Goal: Share content

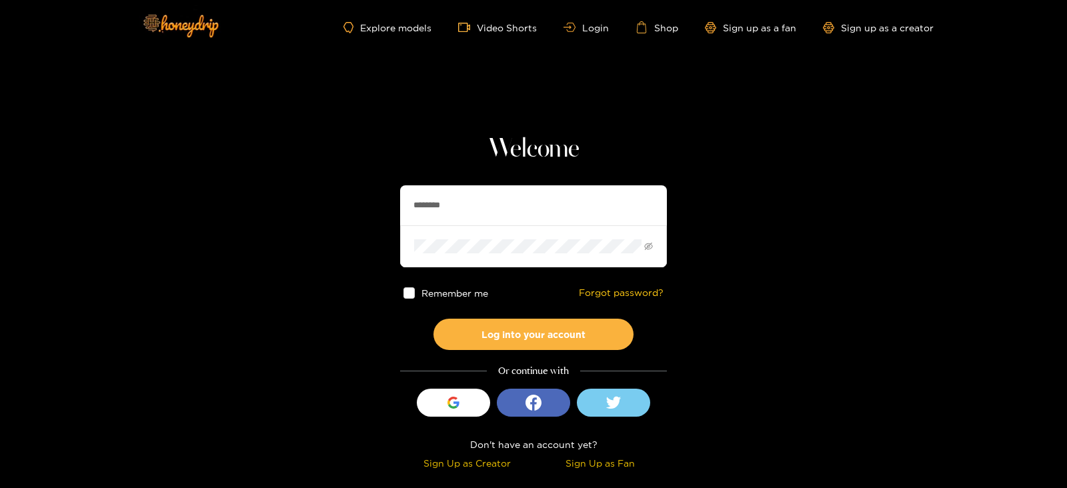
click at [411, 193] on input "********" at bounding box center [533, 205] width 267 height 40
type input "**********"
click at [433, 319] on button "Log into your account" at bounding box center [533, 334] width 200 height 31
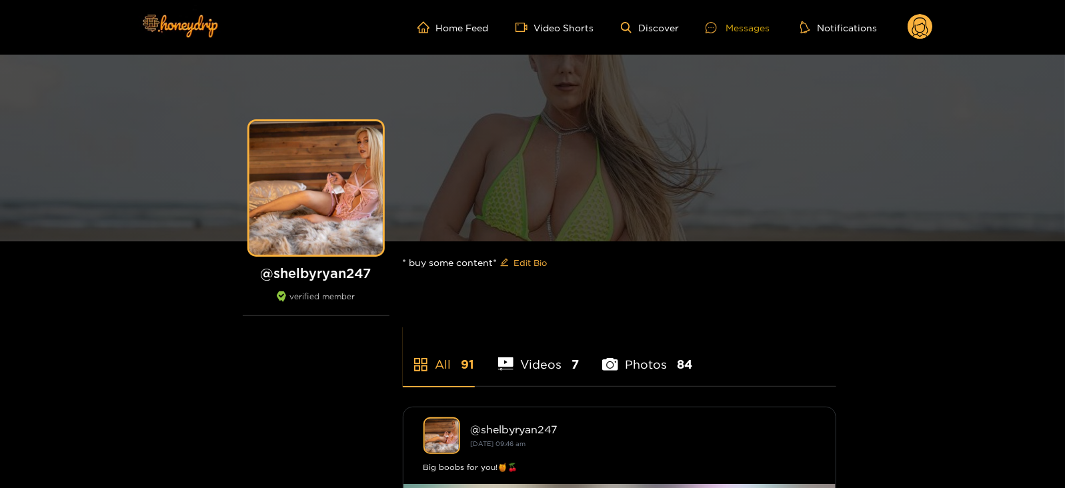
click at [723, 30] on div at bounding box center [715, 27] width 20 height 11
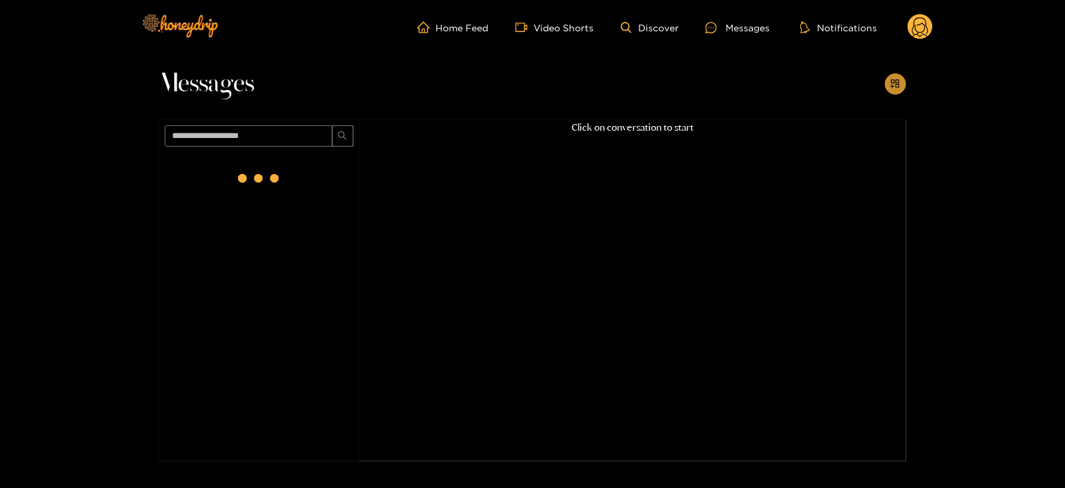
click at [886, 82] on button "button" at bounding box center [895, 83] width 21 height 21
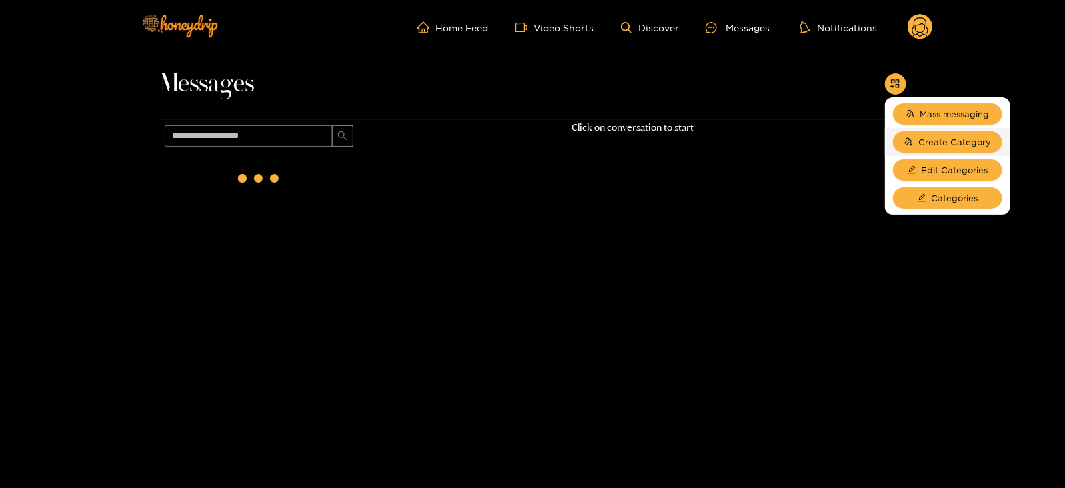
click at [940, 129] on li "Create Category" at bounding box center [947, 142] width 125 height 28
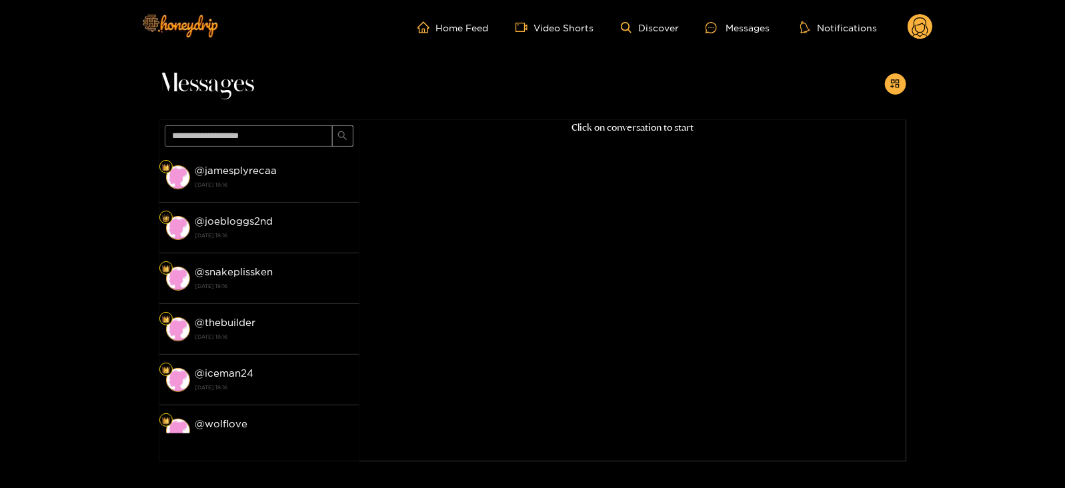
drag, startPoint x: 940, startPoint y: 129, endPoint x: 929, endPoint y: 119, distance: 14.7
click at [929, 119] on div "Messages @ jamesplyrecaa [DATE] 18:16 @ joebloggs2nd [DATE] 18:16 @ snakeplissk…" at bounding box center [532, 258] width 1065 height 407
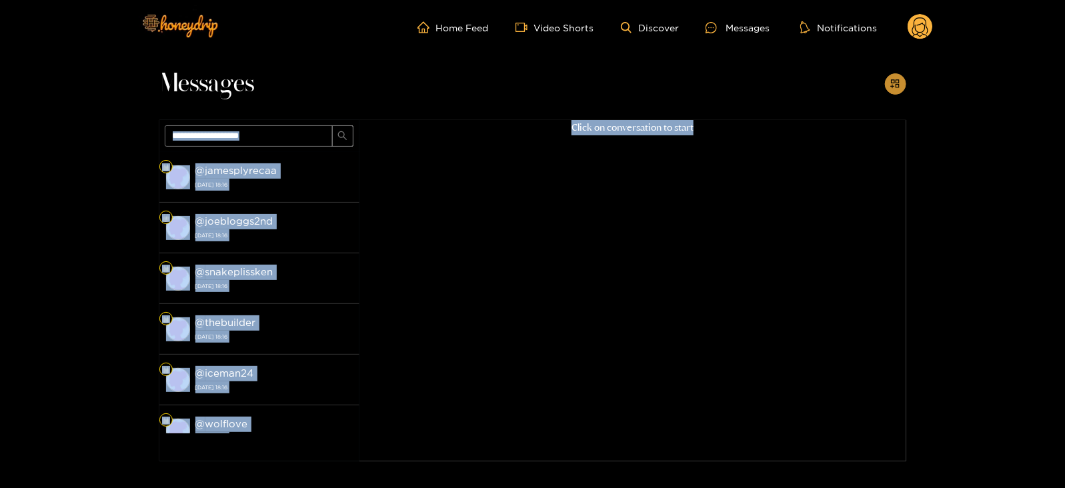
click at [890, 88] on icon "appstore-add" at bounding box center [895, 84] width 10 height 10
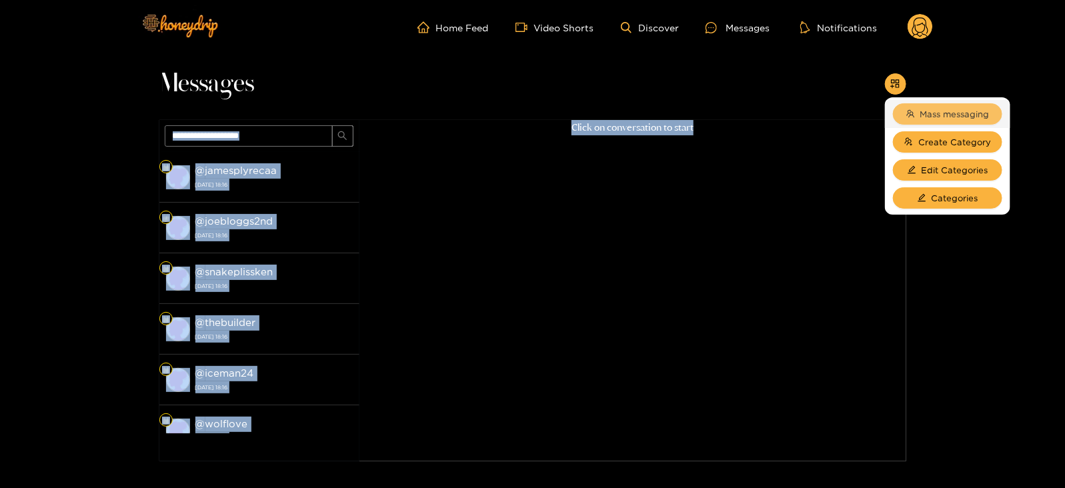
click at [913, 113] on icon "team" at bounding box center [910, 113] width 9 height 9
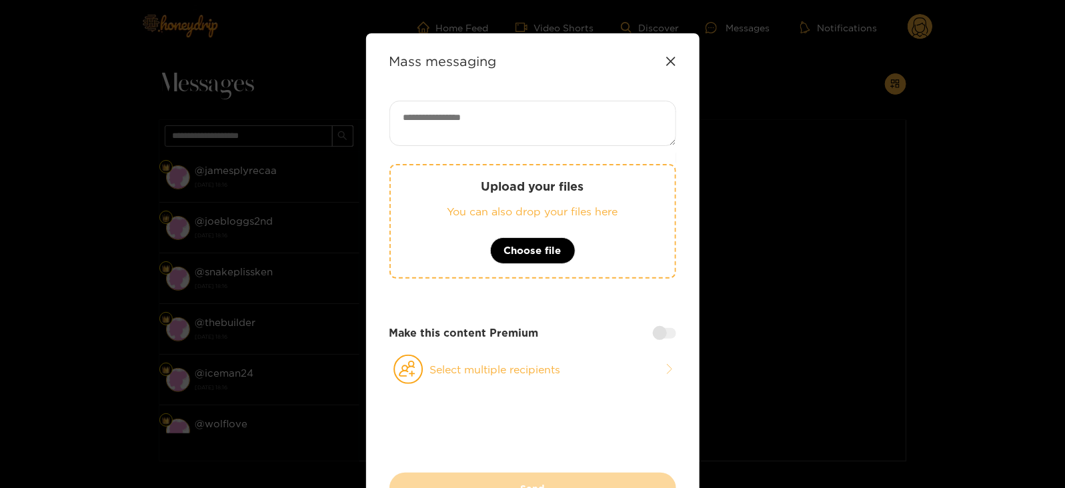
click at [440, 110] on textarea at bounding box center [532, 123] width 287 height 45
click at [468, 195] on div "Upload your files You can also drop your files here Choose file" at bounding box center [532, 221] width 287 height 115
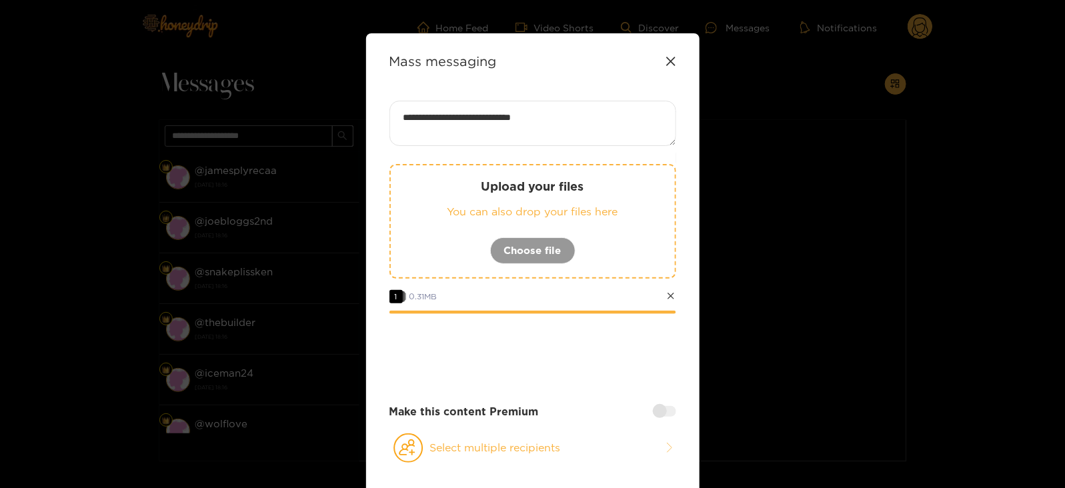
click at [554, 121] on textarea "**********" at bounding box center [532, 123] width 287 height 45
paste textarea "****"
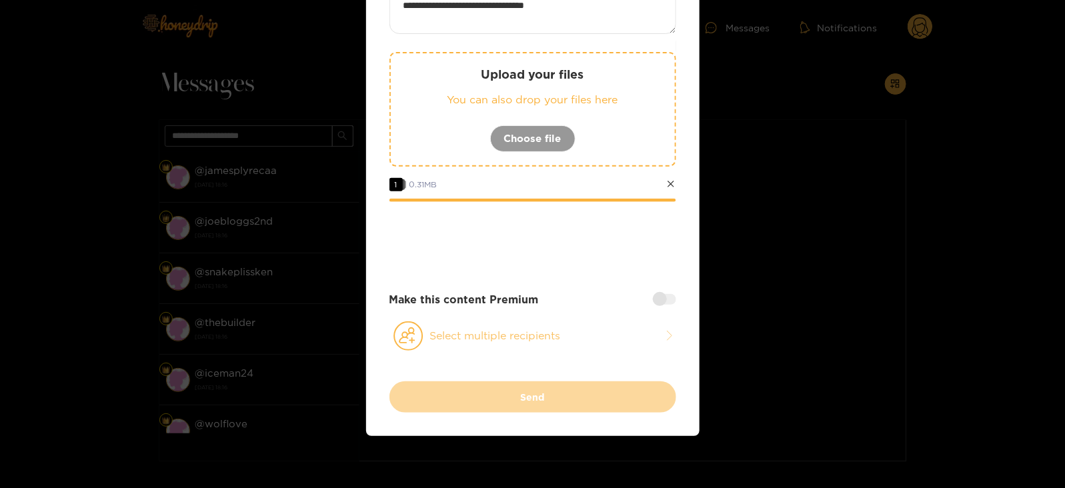
type textarea "**********"
click at [484, 321] on button "Select multiple recipients" at bounding box center [532, 336] width 287 height 31
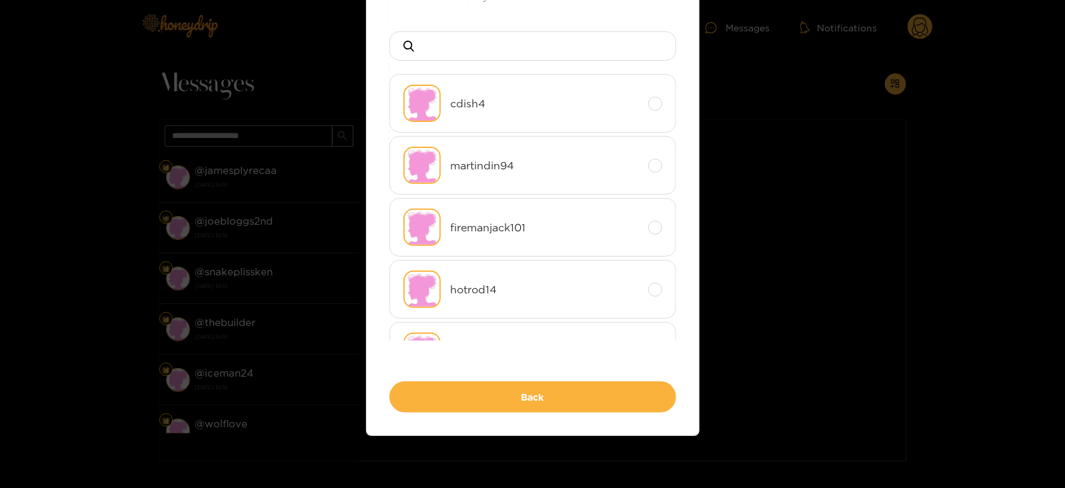
scroll to position [0, 0]
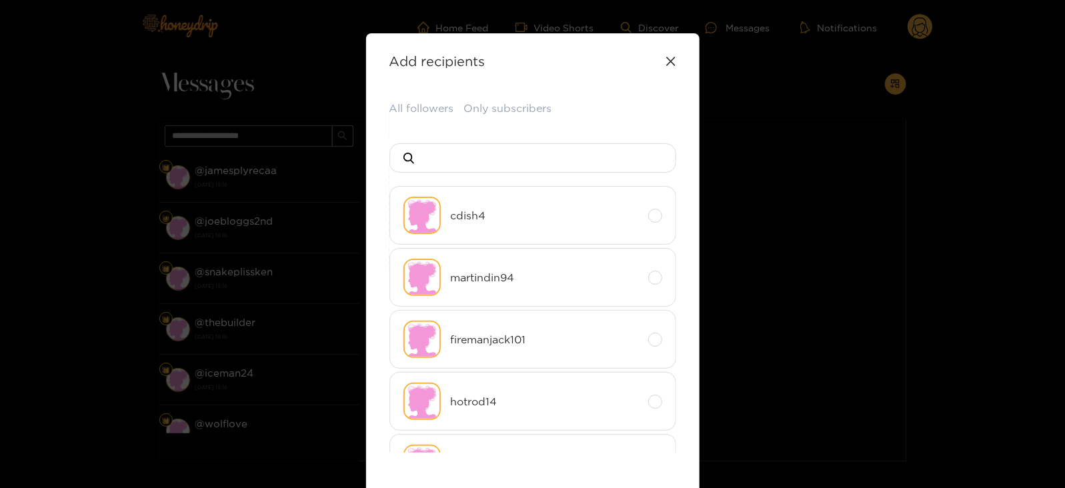
click at [417, 125] on div "All followers Only subscribers cdish4 martindin94 firemanjack101 hotrod14 vanit…" at bounding box center [532, 313] width 287 height 424
click at [410, 118] on div "All followers Only subscribers cdish4 martindin94 firemanjack101 hotrod14 vanit…" at bounding box center [532, 313] width 287 height 424
click at [407, 115] on button "All followers" at bounding box center [421, 109] width 65 height 16
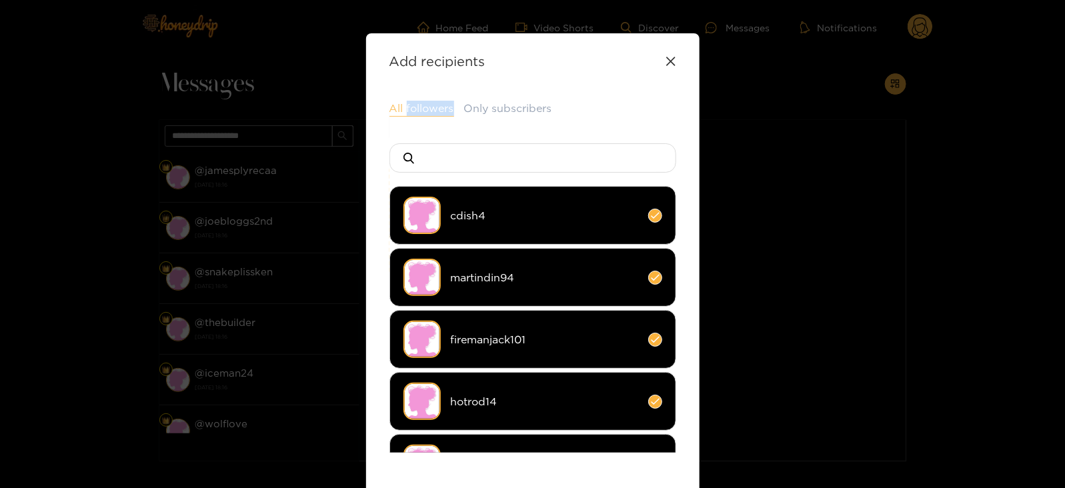
scroll to position [177, 0]
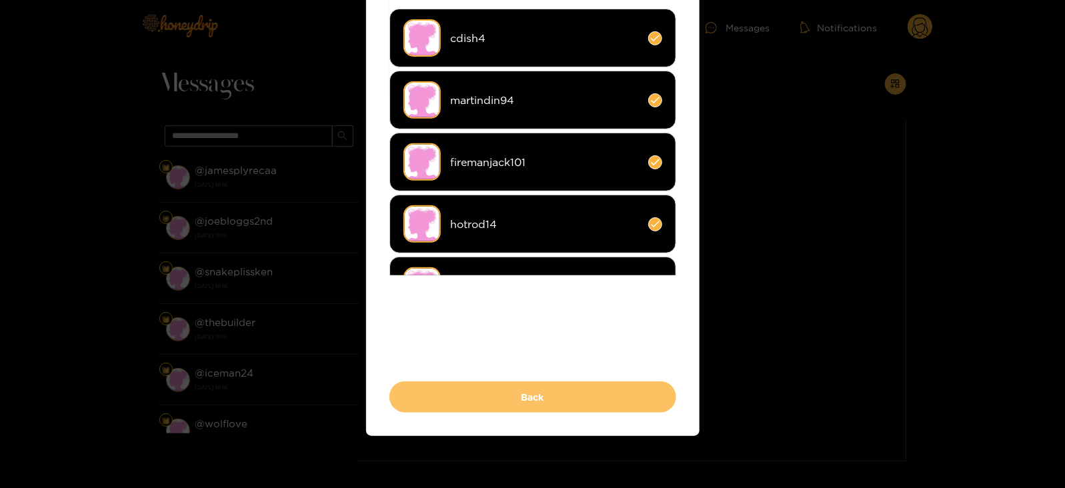
click at [433, 397] on button "Back" at bounding box center [532, 396] width 287 height 31
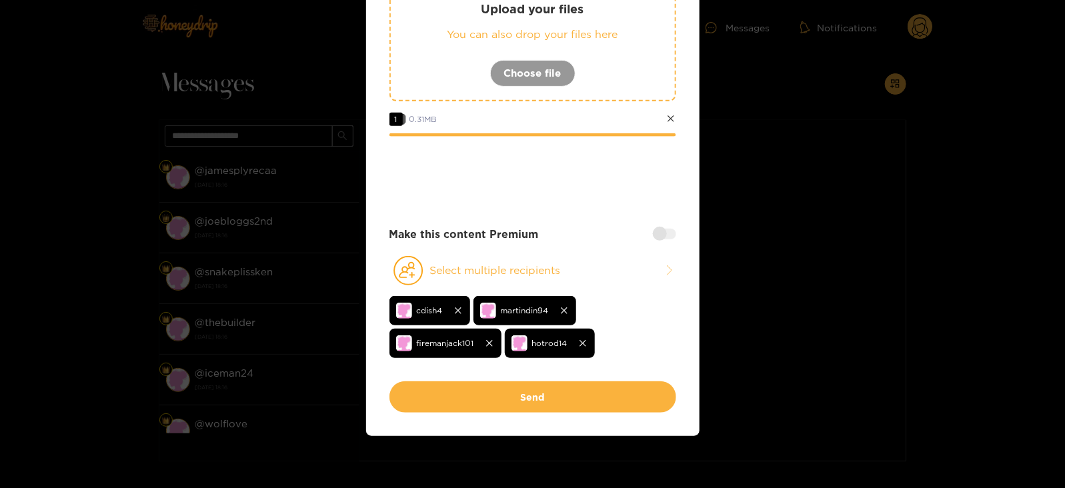
click at [665, 227] on div "Make this content Premium" at bounding box center [532, 234] width 287 height 15
click at [665, 229] on div at bounding box center [664, 234] width 23 height 11
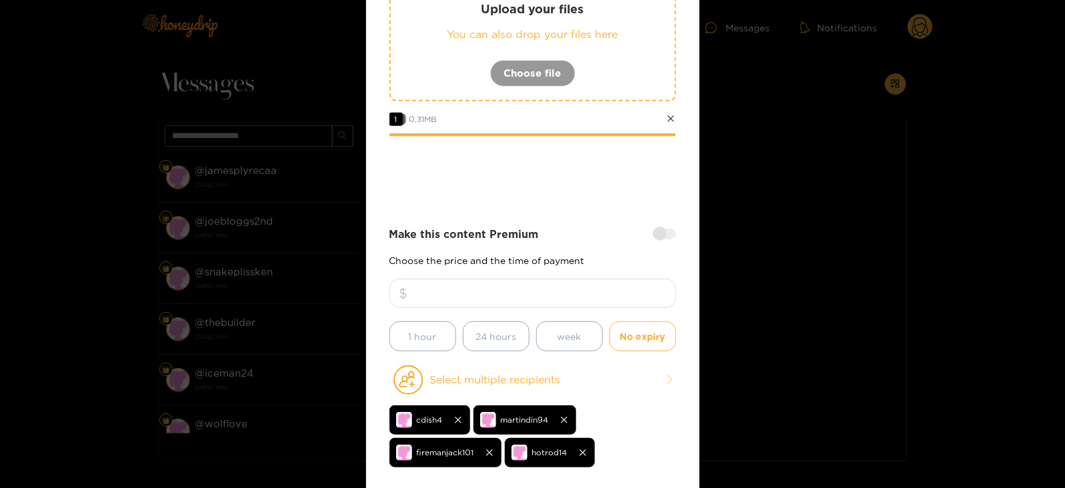
click at [532, 311] on div at bounding box center [532, 300] width 287 height 43
click at [527, 299] on input "number" at bounding box center [532, 293] width 287 height 29
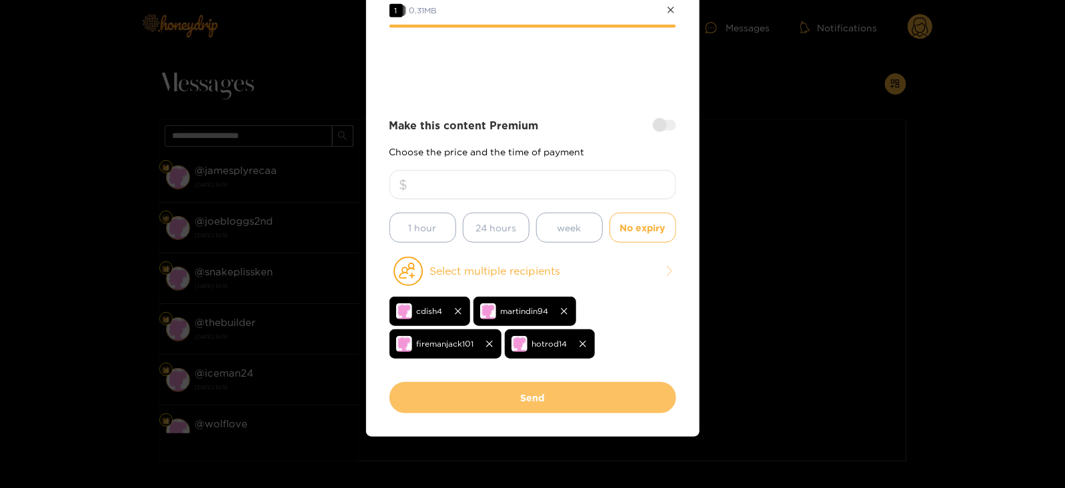
type input "*"
click at [497, 396] on button "Send" at bounding box center [532, 397] width 287 height 31
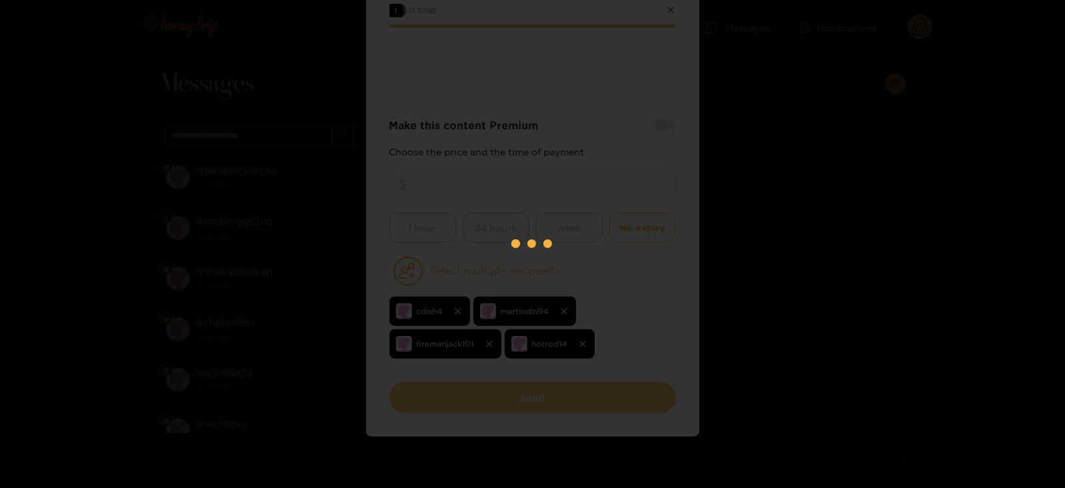
scroll to position [143, 0]
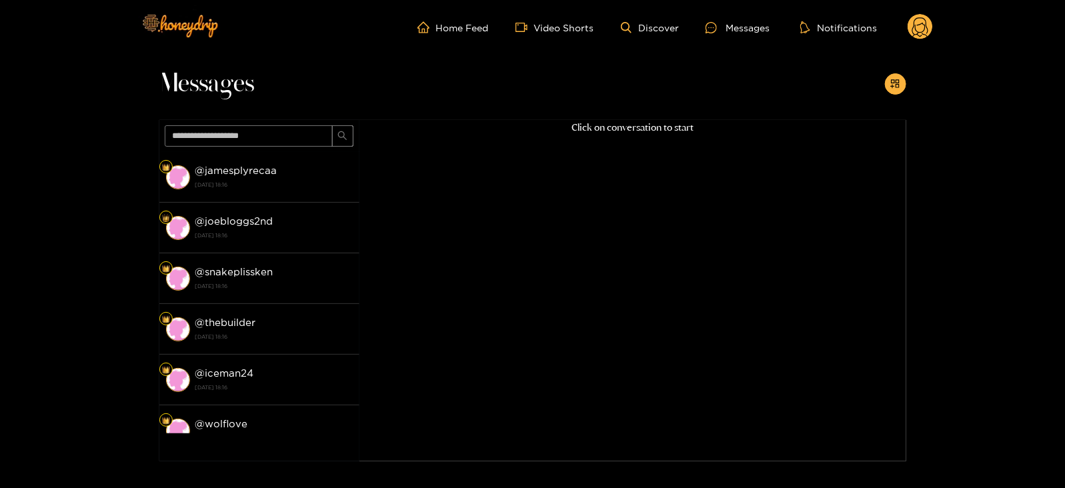
click at [923, 35] on circle at bounding box center [919, 26] width 25 height 25
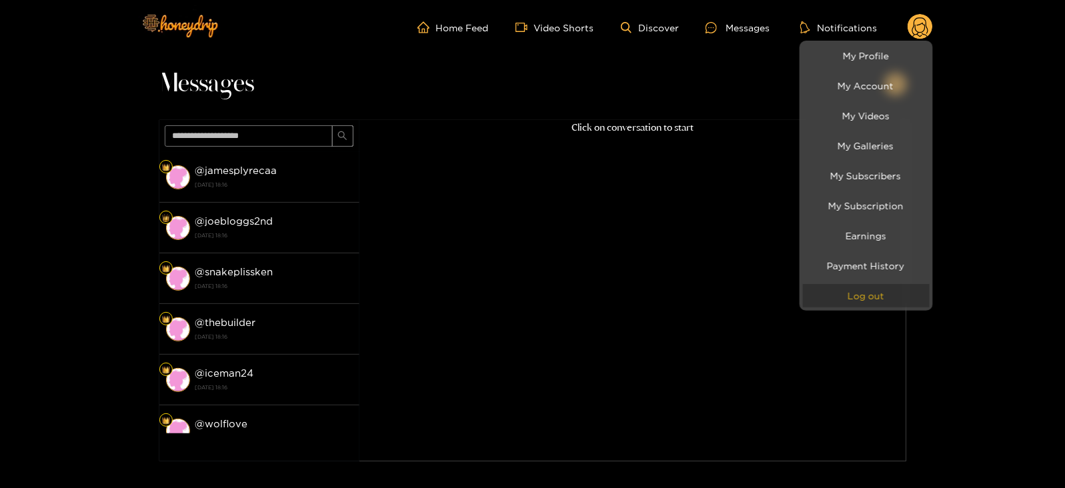
click at [839, 295] on button "Log out" at bounding box center [866, 295] width 127 height 23
